Goal: Task Accomplishment & Management: Manage account settings

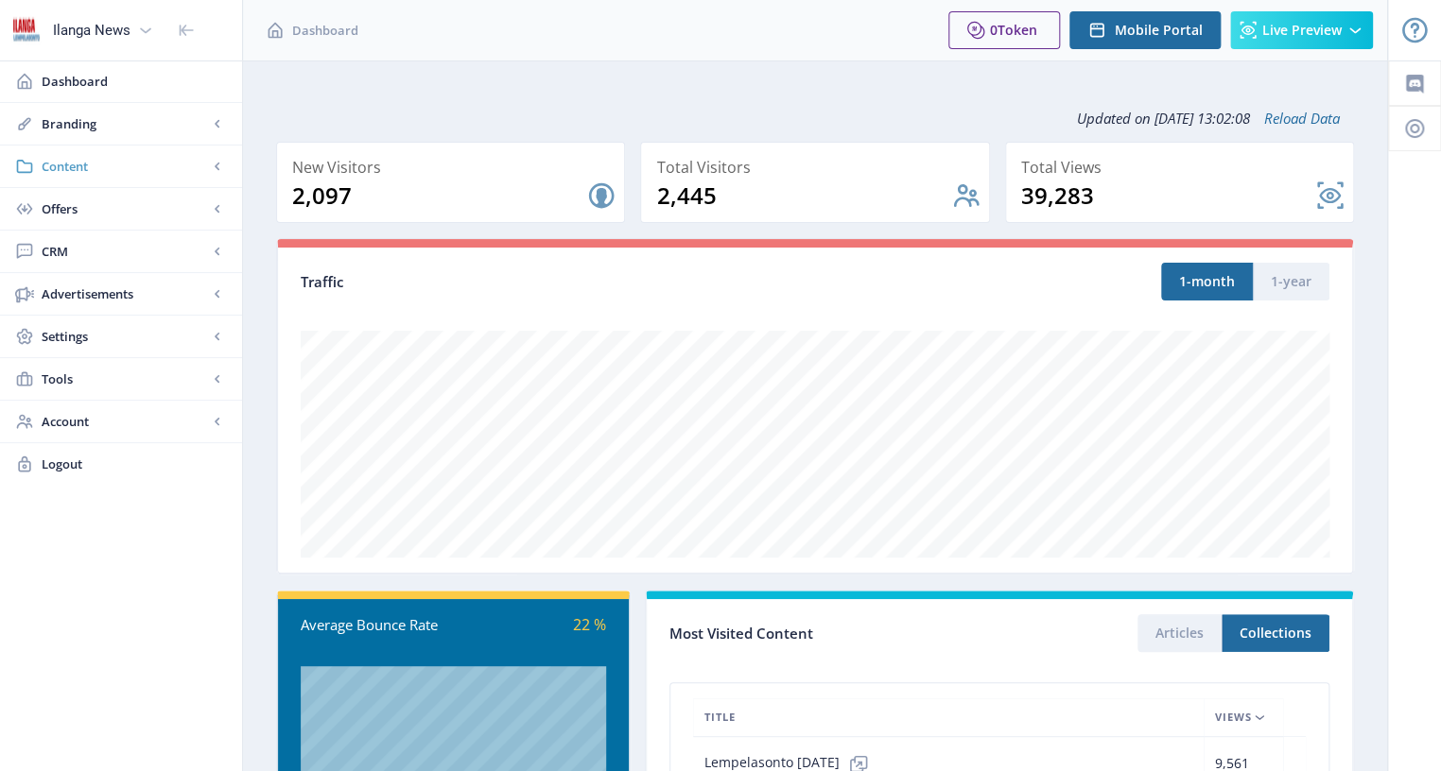
click at [83, 162] on span "Content" at bounding box center [125, 166] width 166 height 19
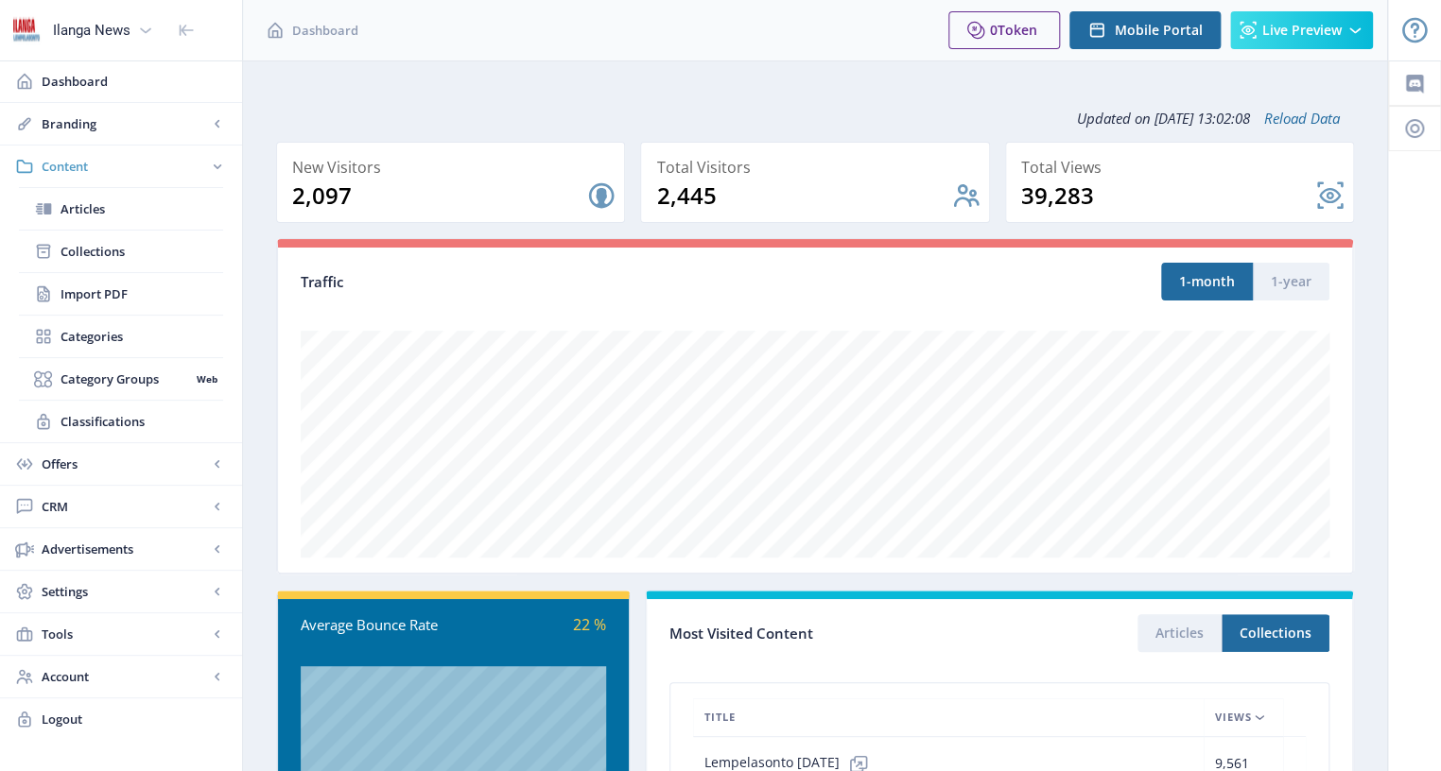
click at [103, 164] on span "Content" at bounding box center [125, 166] width 166 height 19
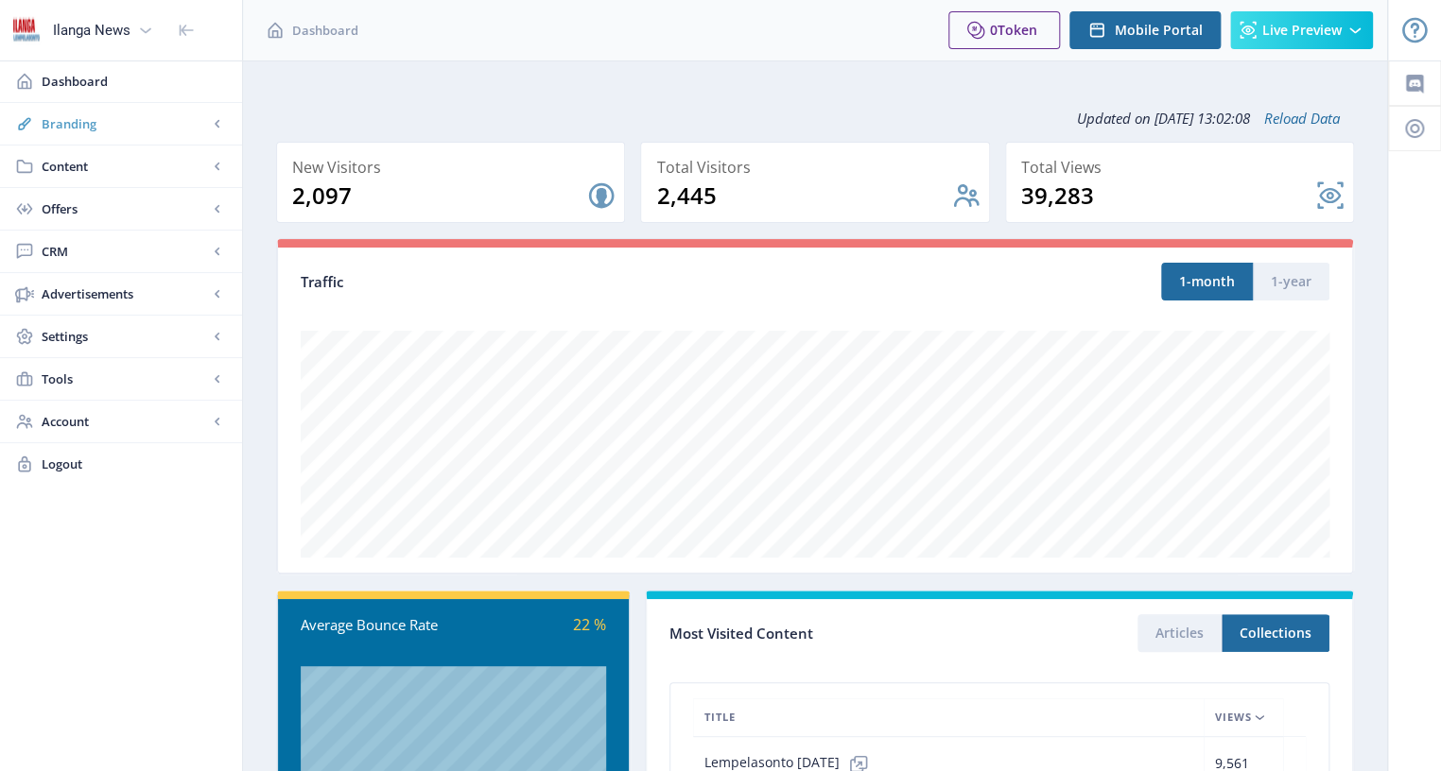
click at [97, 117] on span "Branding" at bounding box center [125, 123] width 166 height 19
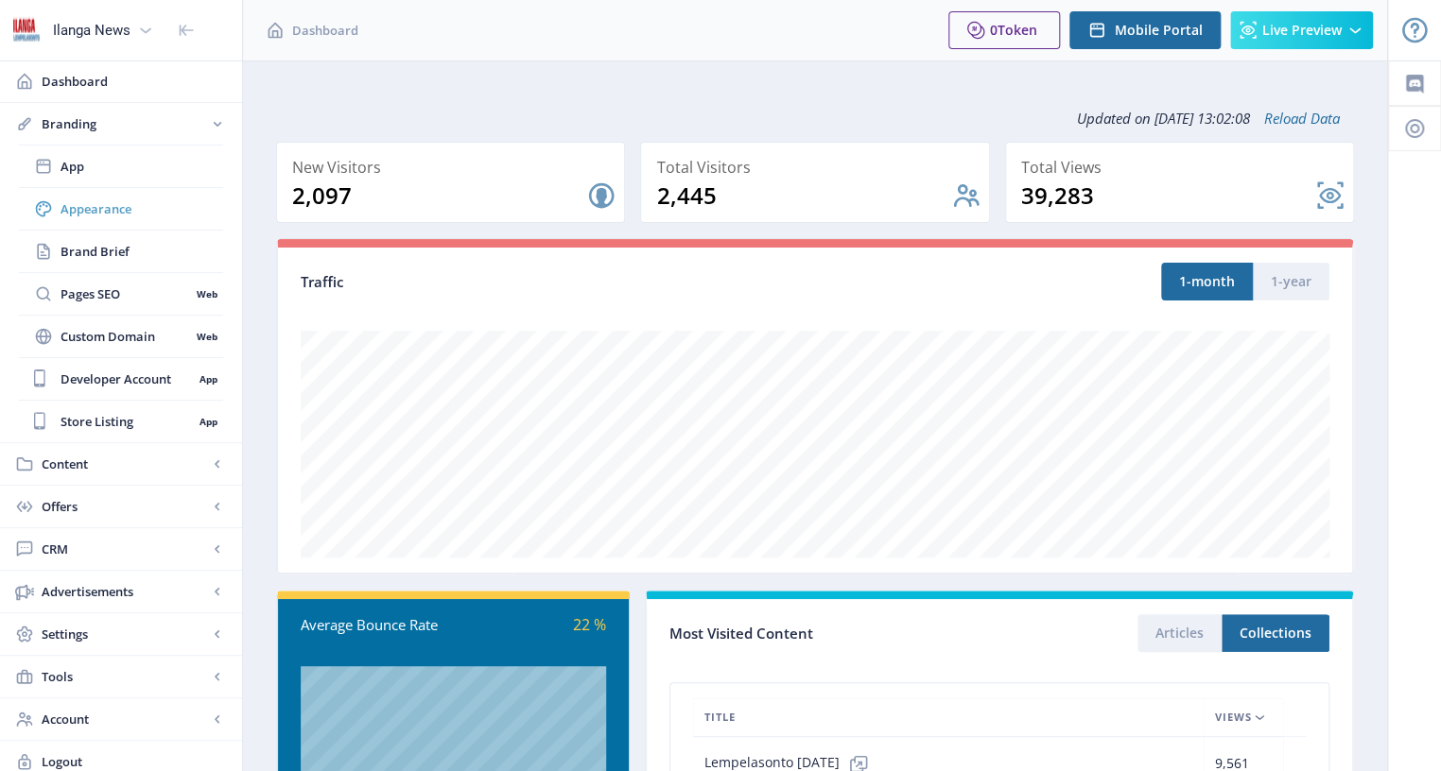
click at [92, 203] on span "Appearance" at bounding box center [142, 208] width 163 height 19
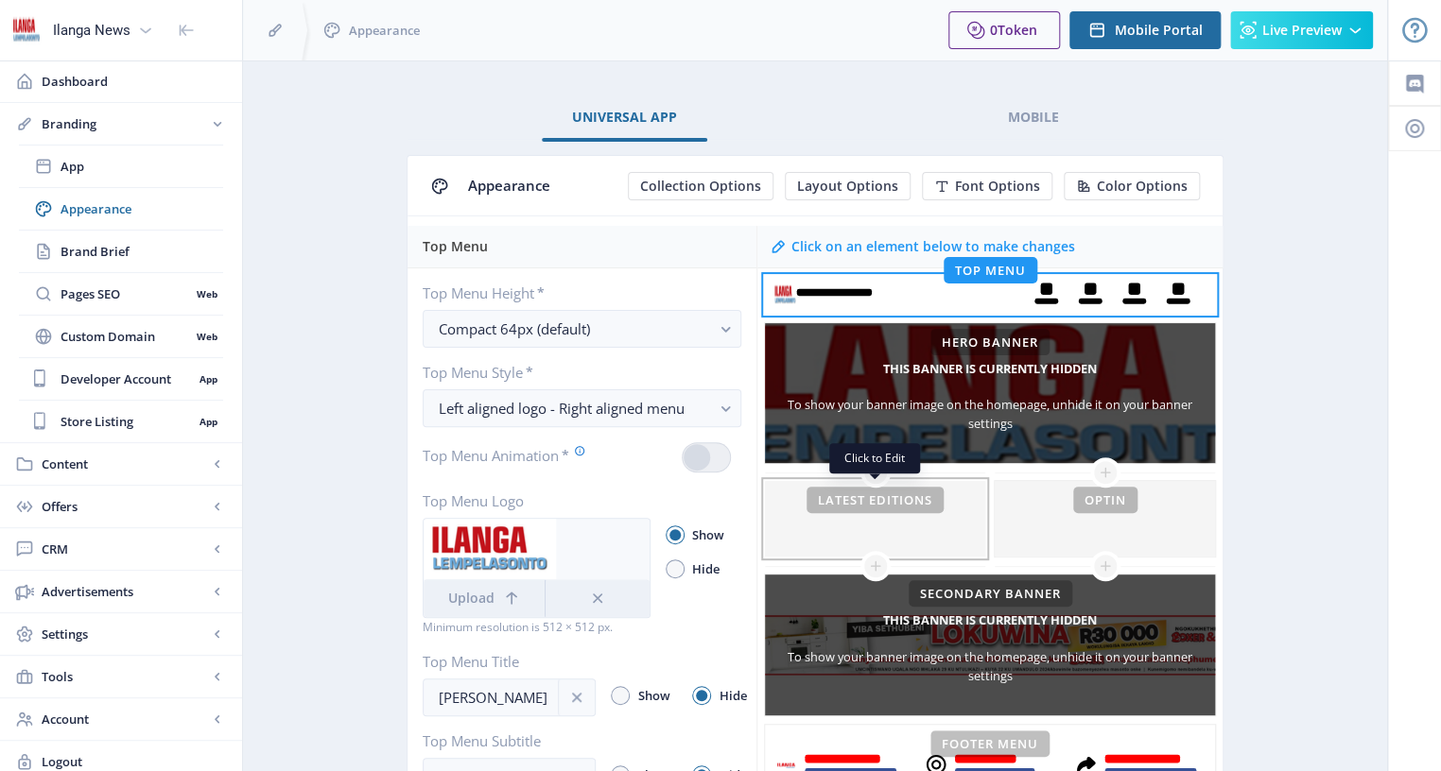
click at [873, 511] on div at bounding box center [875, 519] width 220 height 76
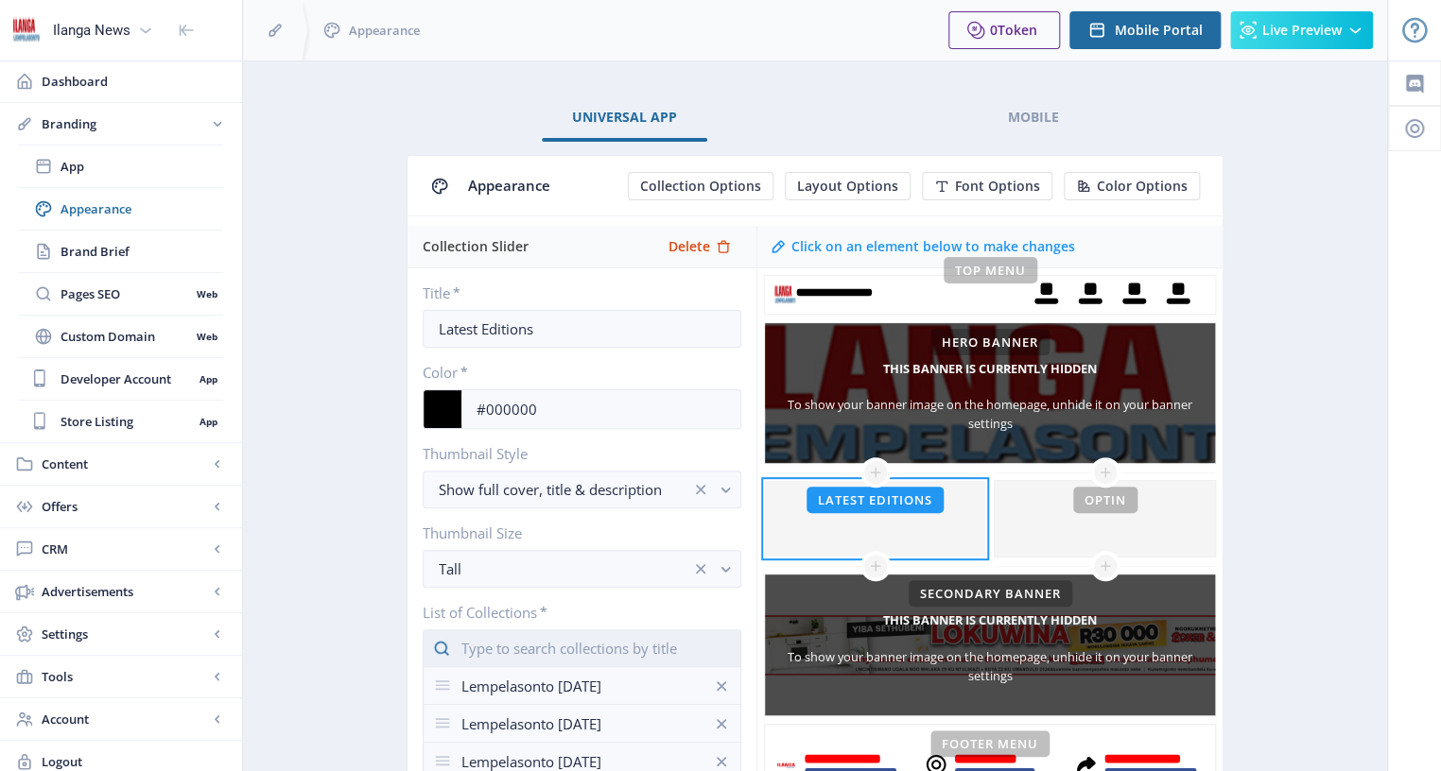
click at [574, 635] on input "text" at bounding box center [582, 649] width 319 height 38
click at [573, 702] on nb-option "Lempelasonto [DATE]" at bounding box center [582, 693] width 317 height 36
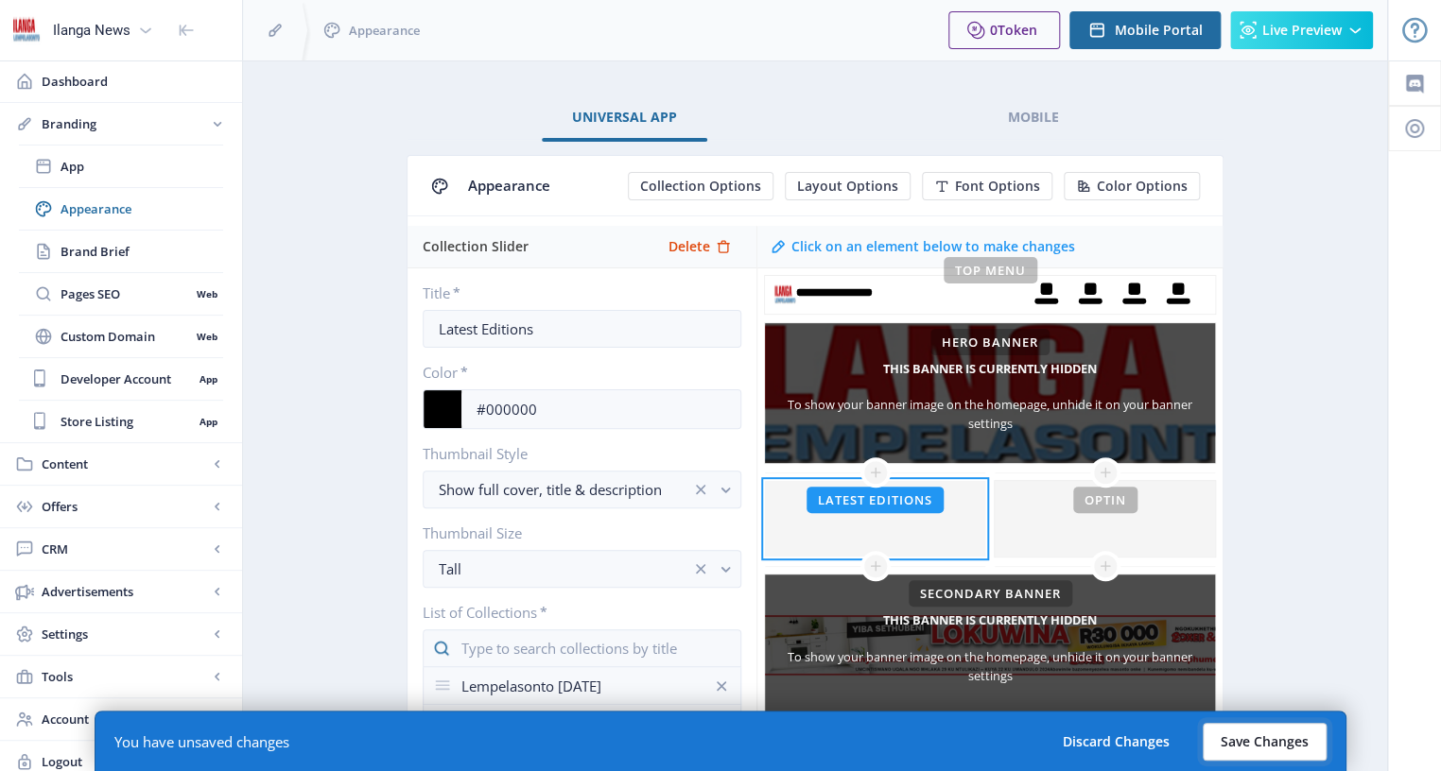
click at [1270, 758] on button "Save Changes" at bounding box center [1264, 742] width 124 height 38
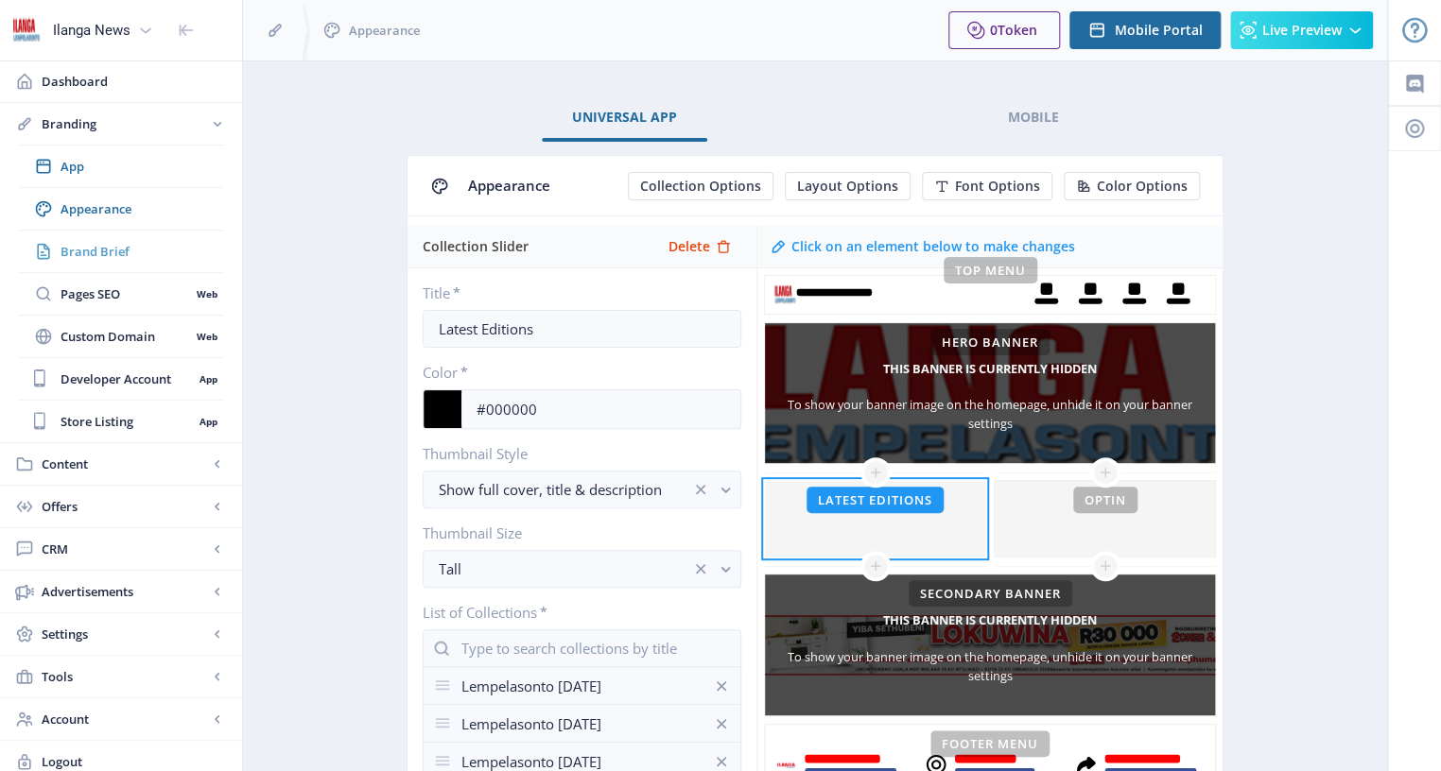
click at [85, 249] on span "Brand Brief" at bounding box center [142, 251] width 163 height 19
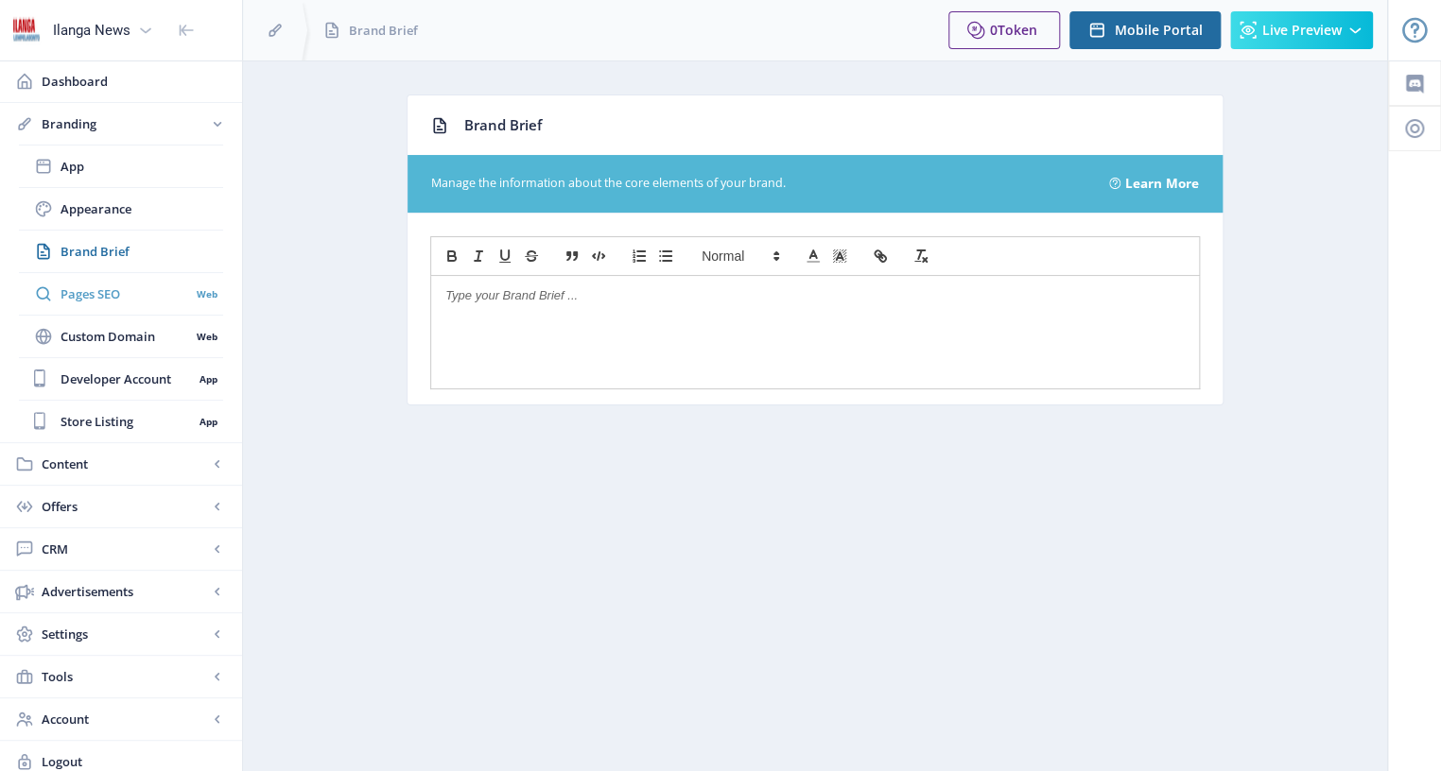
click at [81, 289] on span "Pages SEO" at bounding box center [126, 294] width 130 height 19
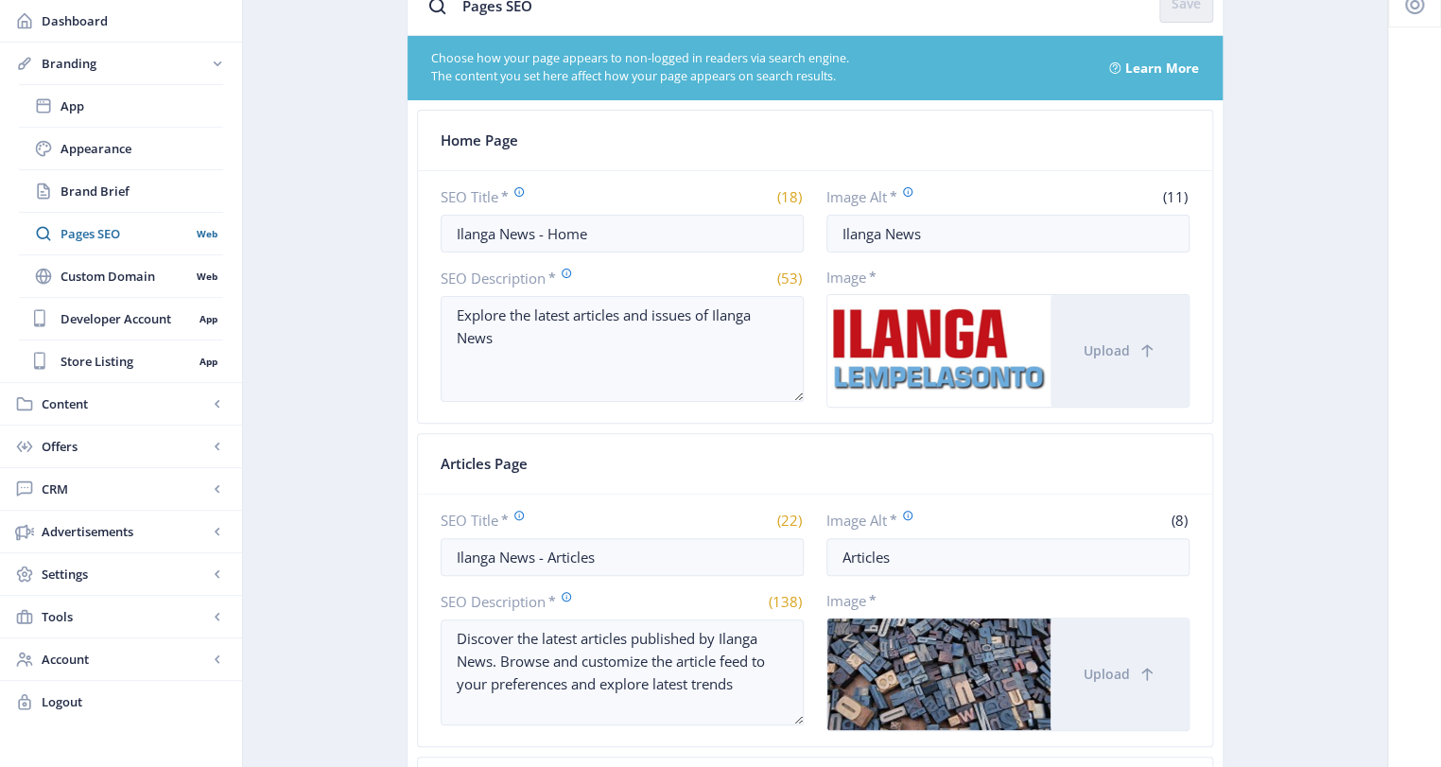
scroll to position [121, 0]
